Goal: Navigation & Orientation: Understand site structure

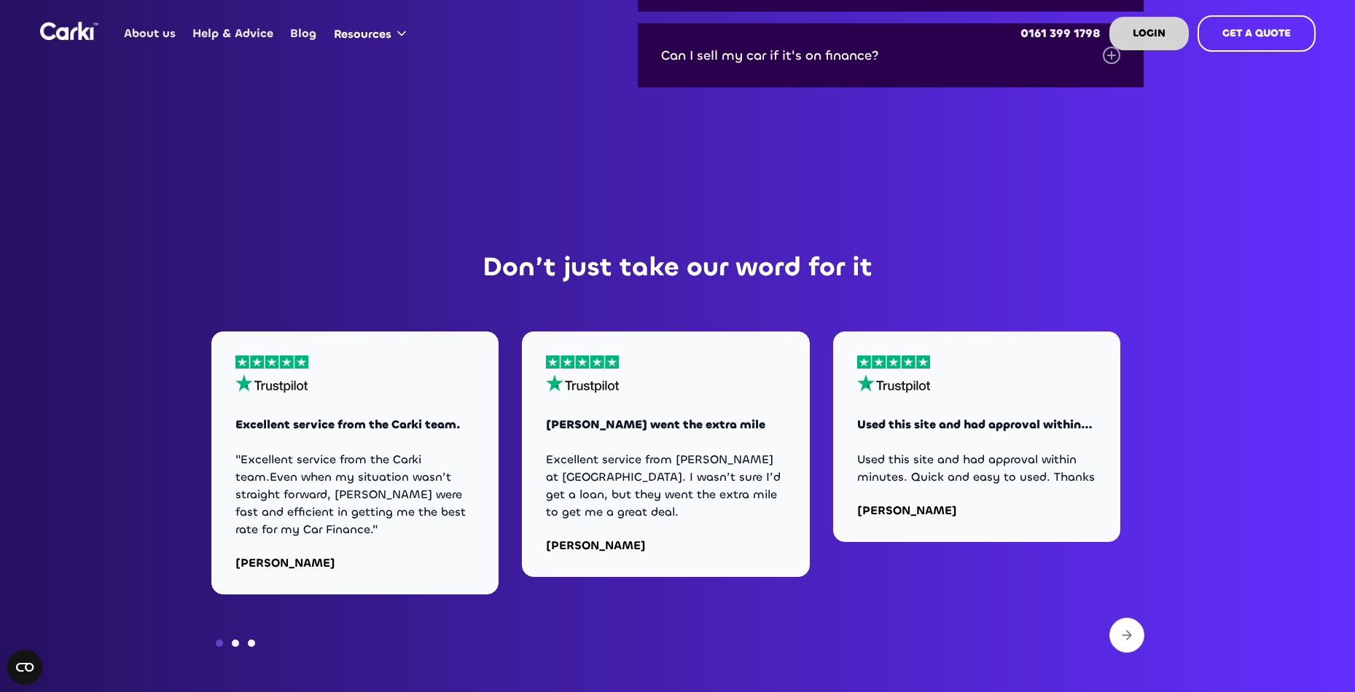
scroll to position [5904, 0]
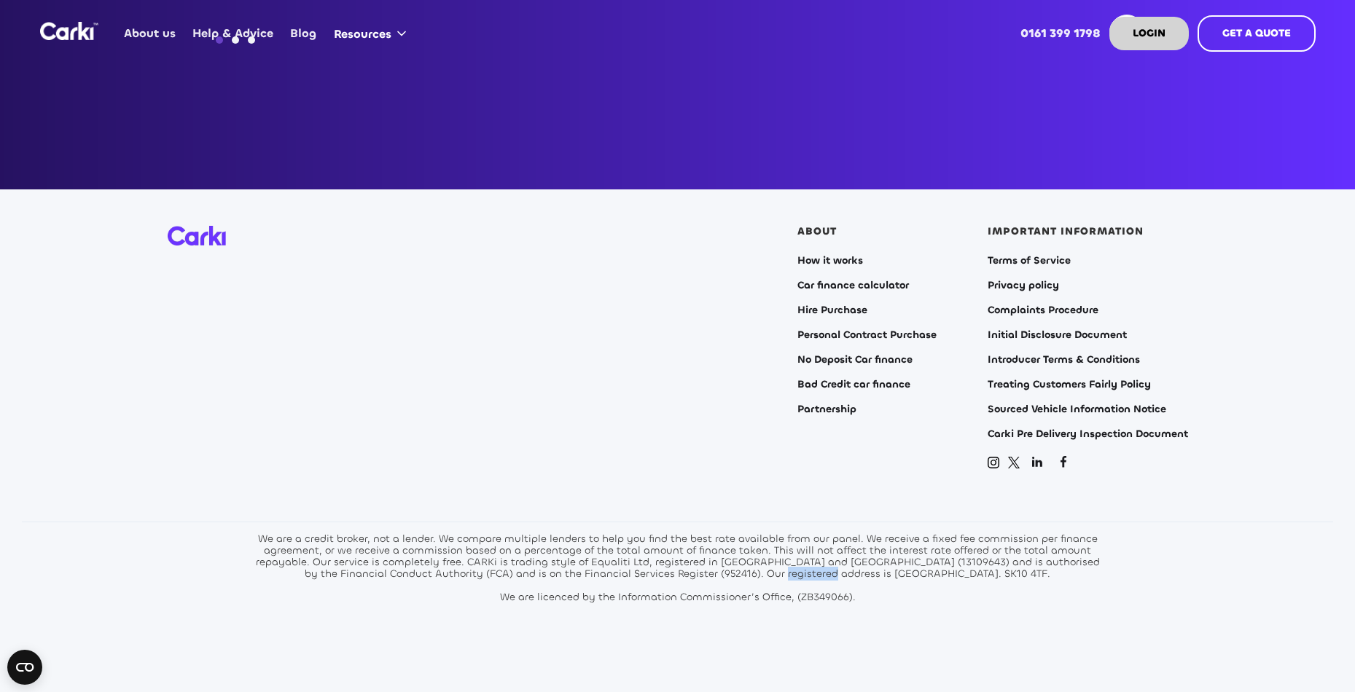
drag, startPoint x: 779, startPoint y: 557, endPoint x: 832, endPoint y: 556, distance: 53.2
click at [832, 556] on div "We are a credit broker, not a lender. We compare multiple lenders to help you f…" at bounding box center [677, 569] width 853 height 70
copy div "Glasshouse"
drag, startPoint x: 840, startPoint y: 555, endPoint x: 901, endPoint y: 553, distance: 61.3
click at [901, 553] on div "We are a credit broker, not a lender. We compare multiple lenders to help you f…" at bounding box center [677, 569] width 853 height 70
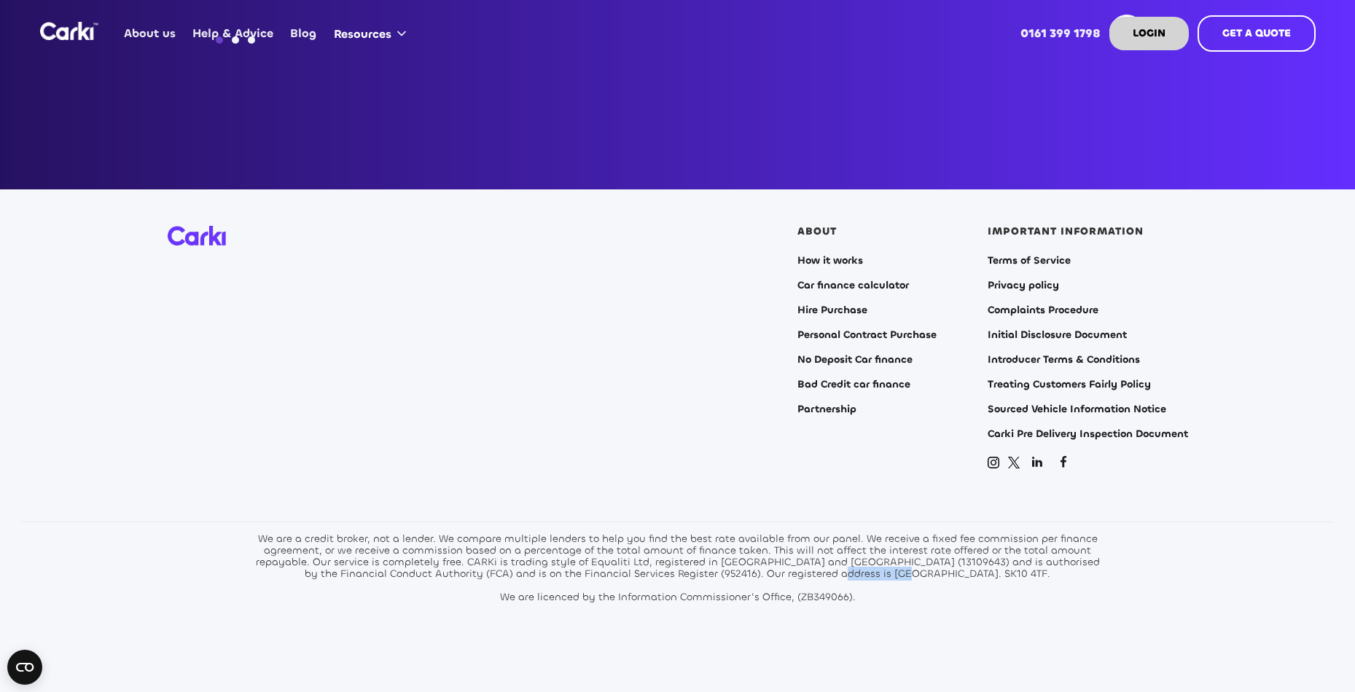
copy div "[GEOGRAPHIC_DATA]"
drag, startPoint x: 910, startPoint y: 558, endPoint x: 975, endPoint y: 556, distance: 64.2
click at [975, 556] on div "We are a credit broker, not a lender. We compare multiple lenders to help you f…" at bounding box center [677, 569] width 853 height 70
copy div "Alderley Edge"
drag, startPoint x: 983, startPoint y: 557, endPoint x: 1047, endPoint y: 574, distance: 67.0
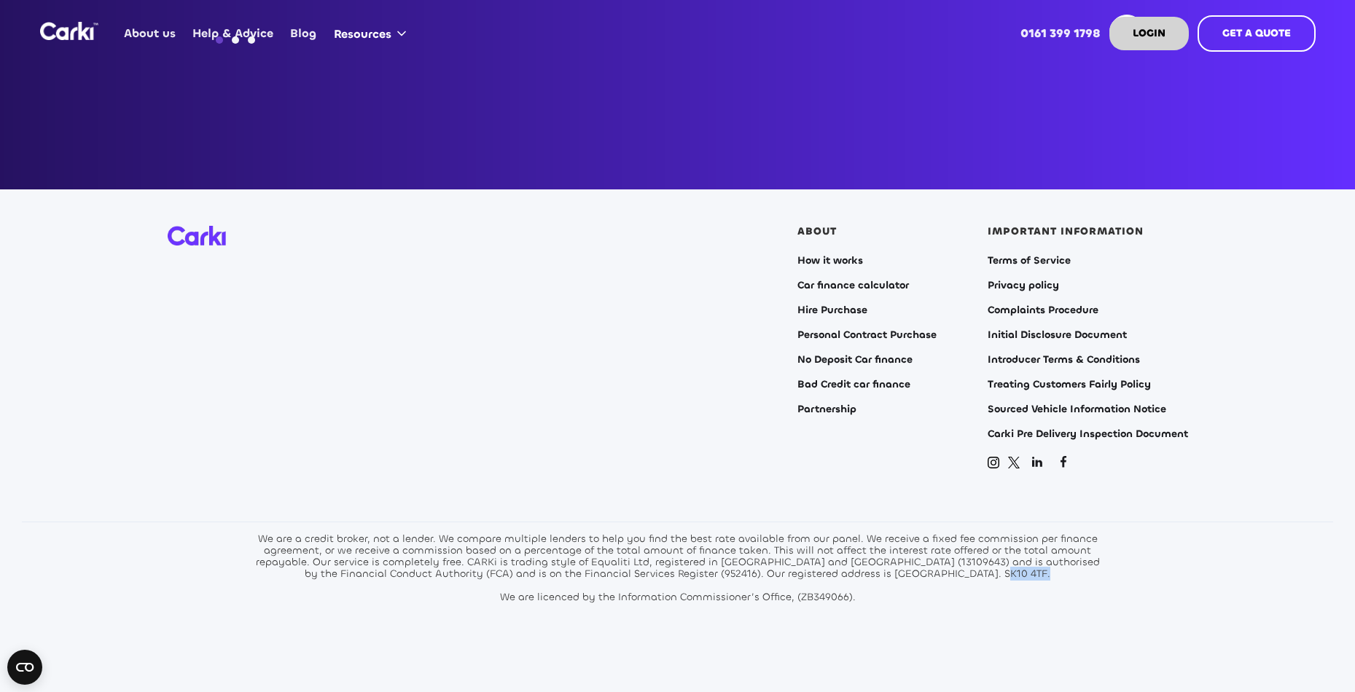
click at [1023, 557] on div "We are a credit broker, not a lender. We compare multiple lenders to help you f…" at bounding box center [677, 569] width 853 height 70
copy div "SK10 4TF"
drag, startPoint x: 596, startPoint y: 545, endPoint x: 652, endPoint y: 542, distance: 55.5
click at [652, 542] on div "We are a credit broker, not a lender. We compare multiple lenders to help you f…" at bounding box center [677, 569] width 853 height 70
copy div "Equaliti Ltd"
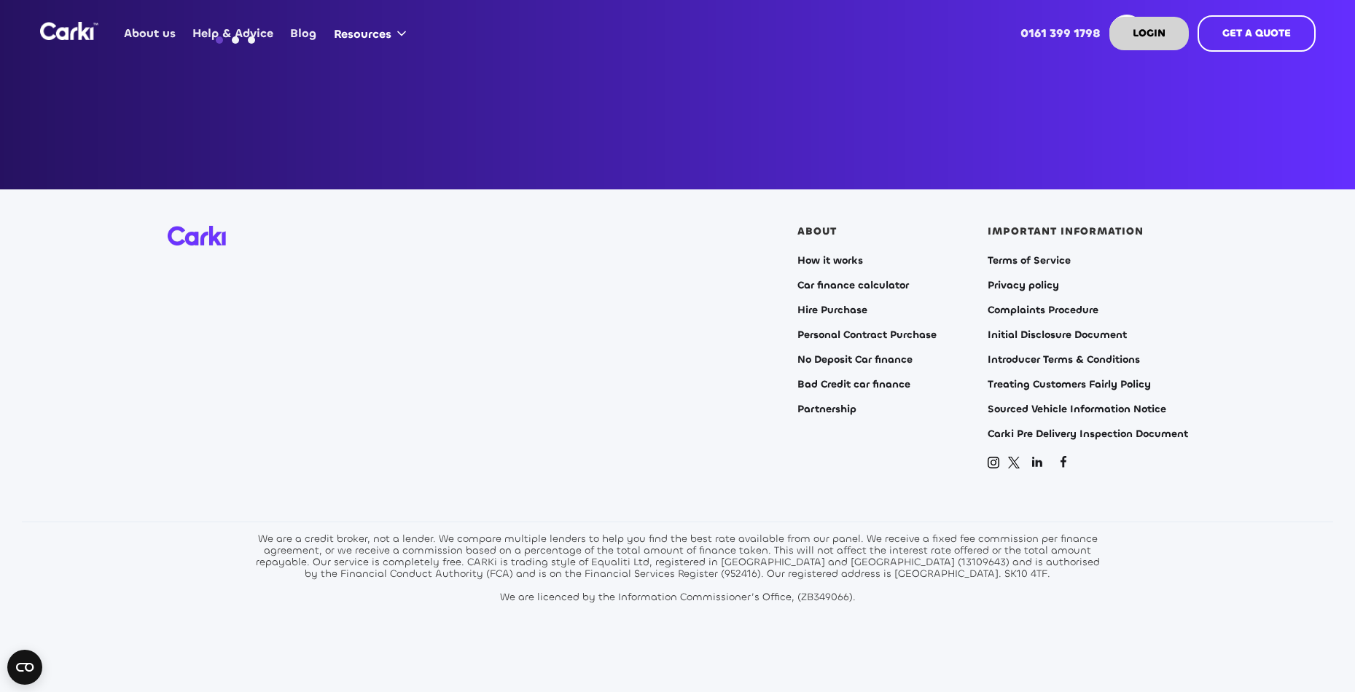
click at [593, 456] on section "ABOUT How it works Car finance calculator Hire Purchase Personal Contract Purch…" at bounding box center [677, 450] width 1355 height 520
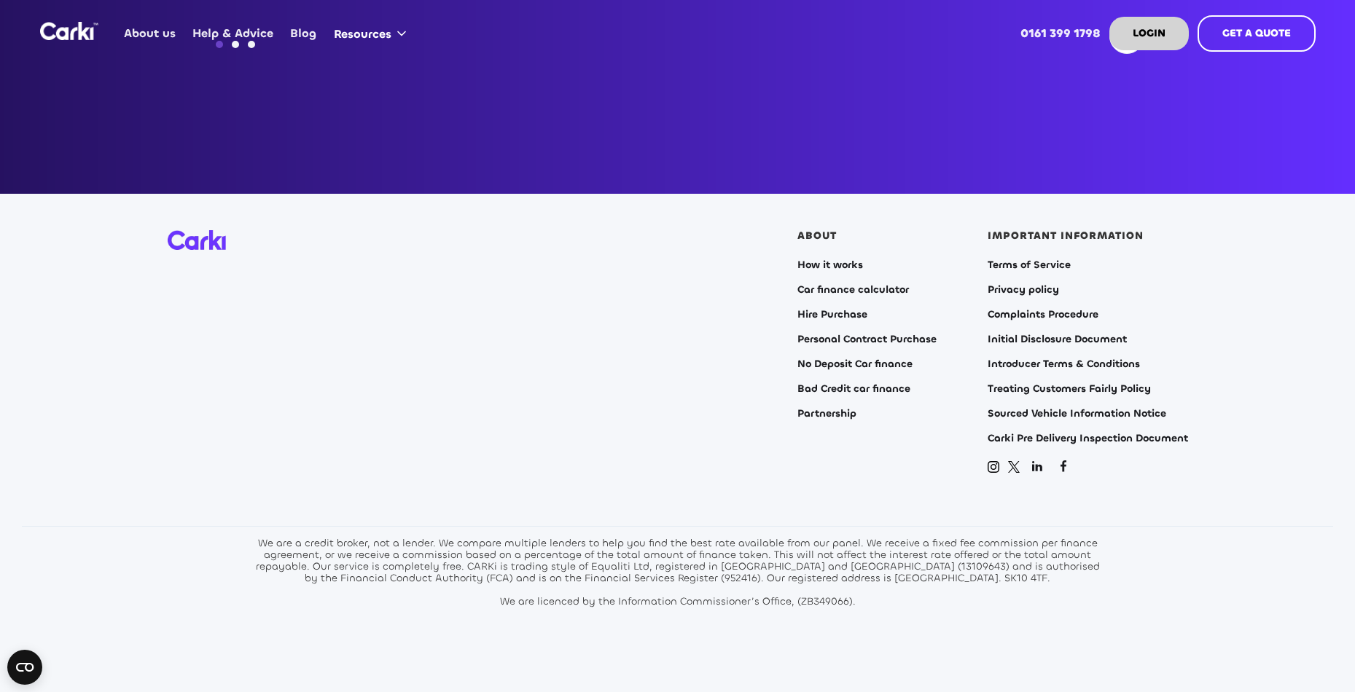
scroll to position [5896, 0]
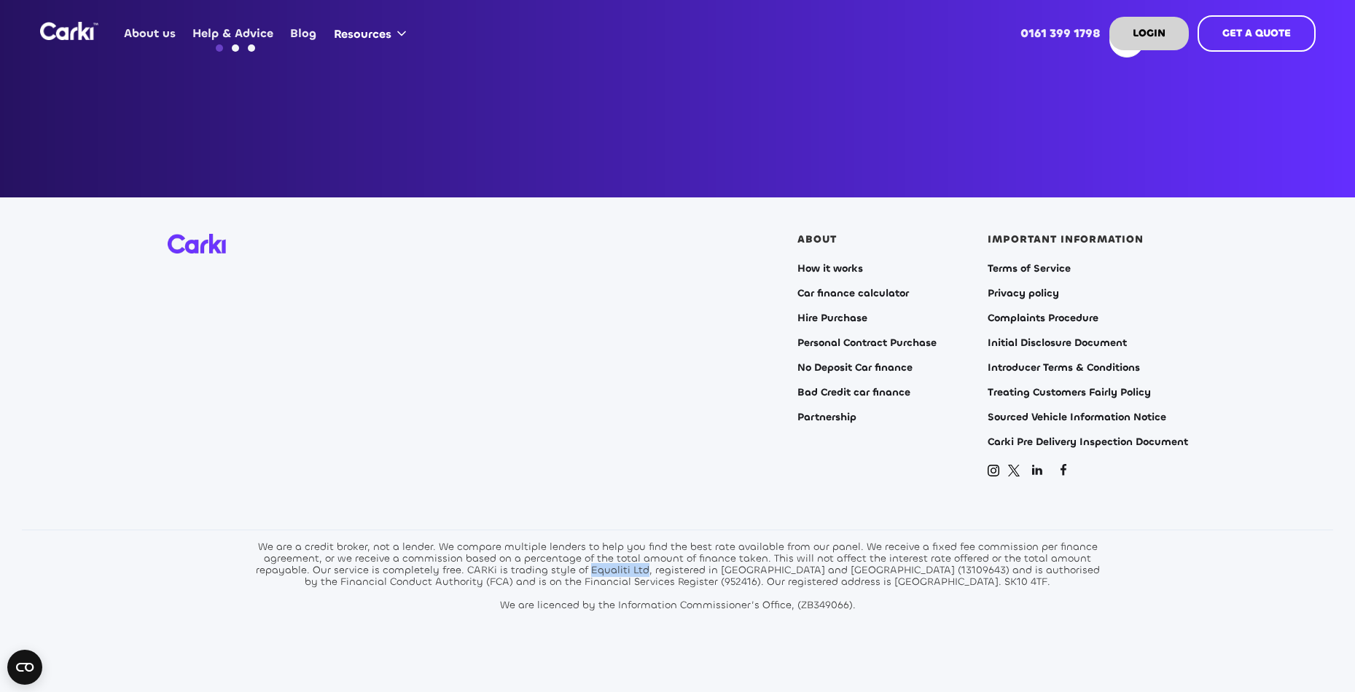
drag, startPoint x: 594, startPoint y: 553, endPoint x: 649, endPoint y: 555, distance: 55.4
click at [649, 555] on div "We are a credit broker, not a lender. We compare multiple lenders to help you f…" at bounding box center [677, 577] width 853 height 70
copy div "Equaliti Ltd"
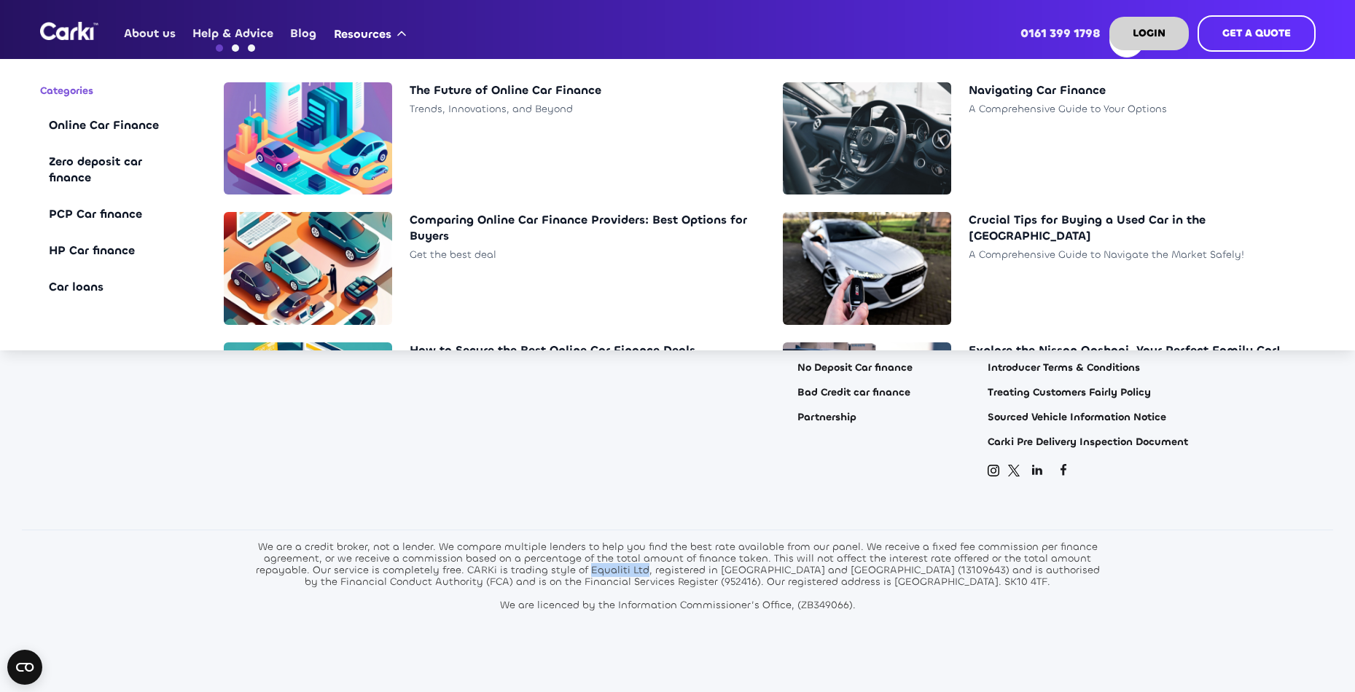
scroll to position [5895, 0]
